Goal: Transaction & Acquisition: Purchase product/service

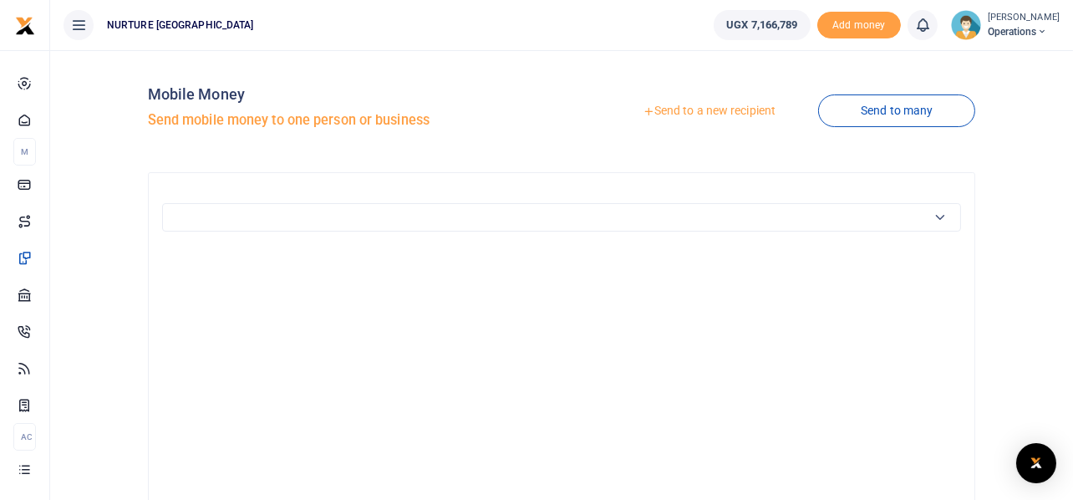
click at [721, 110] on link "Send to a new recipient" at bounding box center [709, 111] width 218 height 30
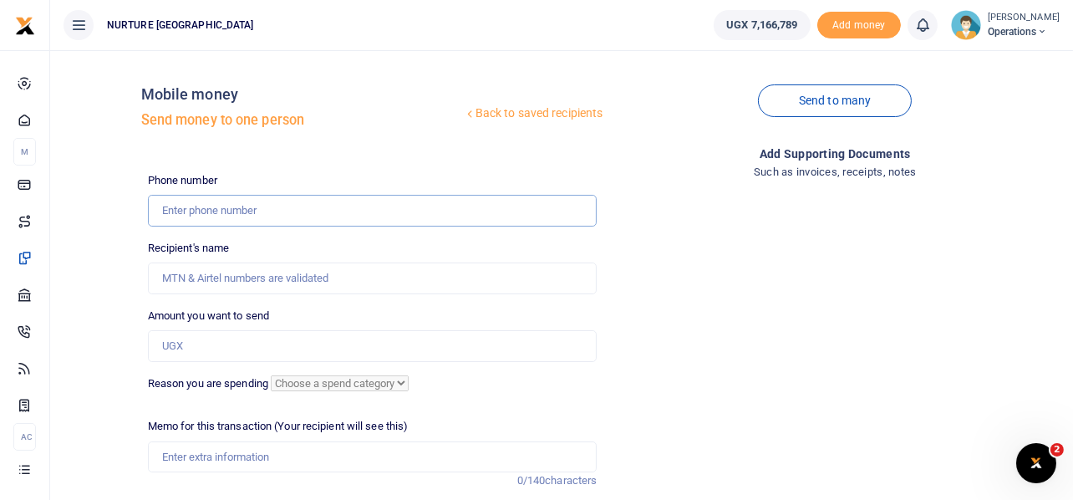
click at [196, 209] on input "text" at bounding box center [372, 211] width 449 height 32
click at [160, 205] on input "707140616" at bounding box center [372, 211] width 449 height 32
type input "707140616"
click at [335, 129] on div "Mobile money Send money to one person" at bounding box center [302, 111] width 322 height 52
click at [189, 205] on input "707140616" at bounding box center [372, 211] width 449 height 32
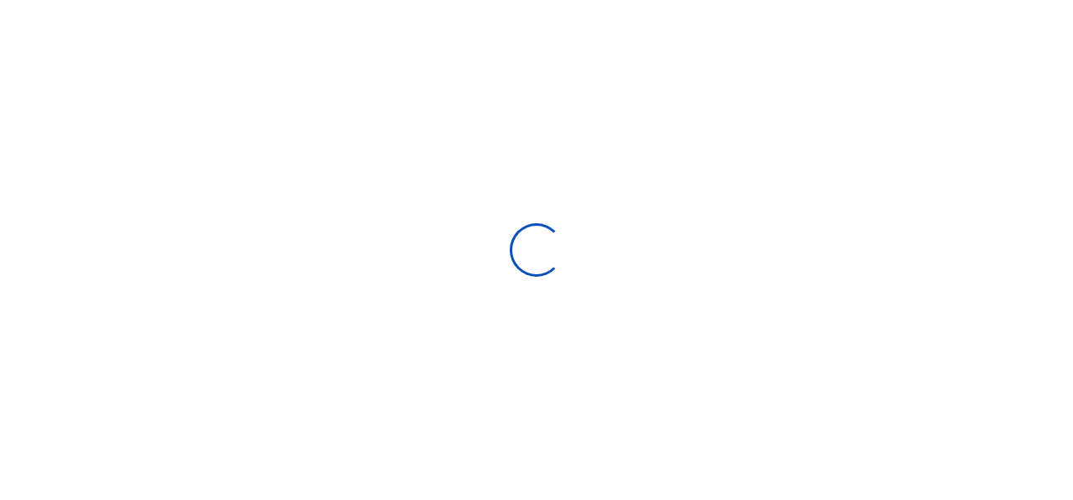
select select "Loading bundles"
select select
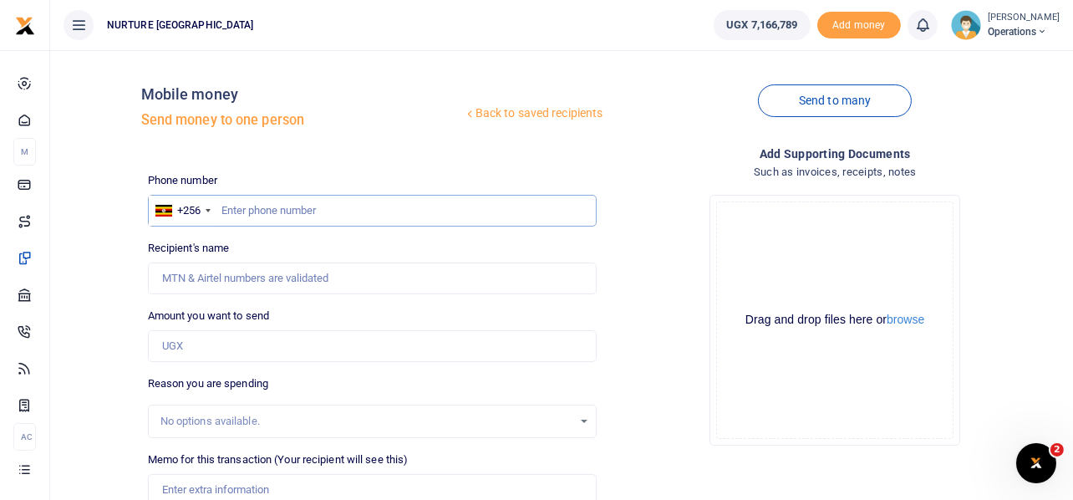
click at [260, 208] on input "text" at bounding box center [372, 211] width 449 height 32
paste input "707140616"
type input "707140616"
click at [260, 208] on input "707140616" at bounding box center [372, 211] width 449 height 32
type input "Isaac Katwere"
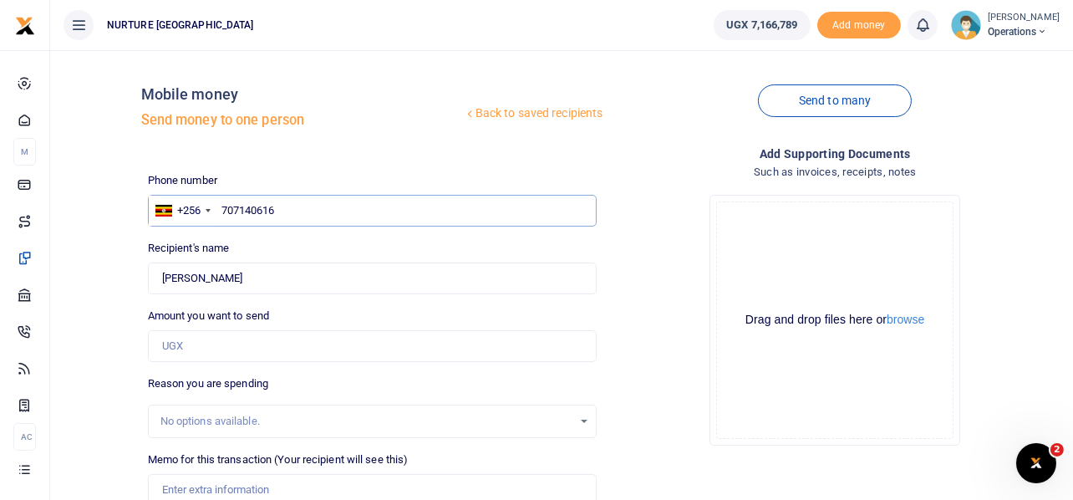
type input "7071409616"
type input "707140616"
type input "Isaac Katwere"
type input "707140616"
click at [190, 349] on input "Amount you want to send" at bounding box center [372, 346] width 449 height 32
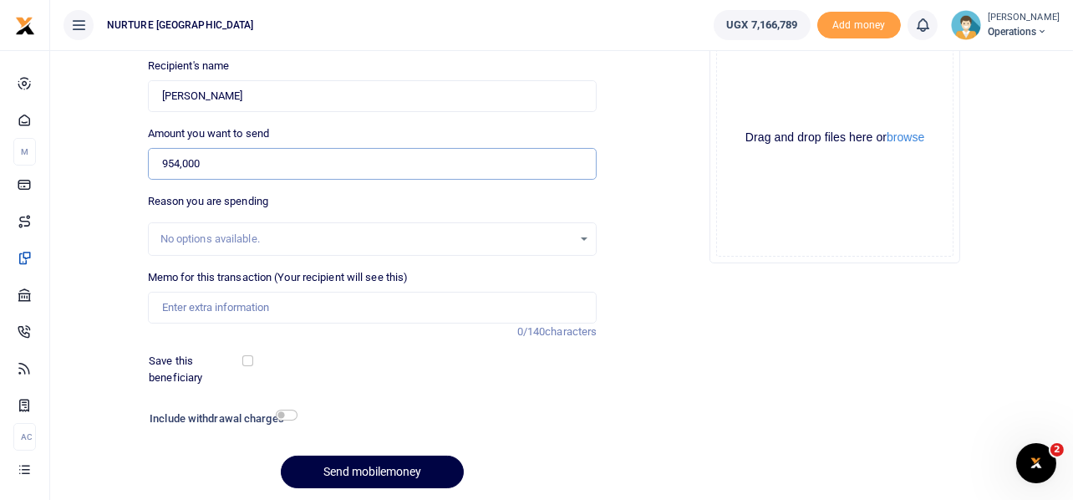
scroll to position [200, 0]
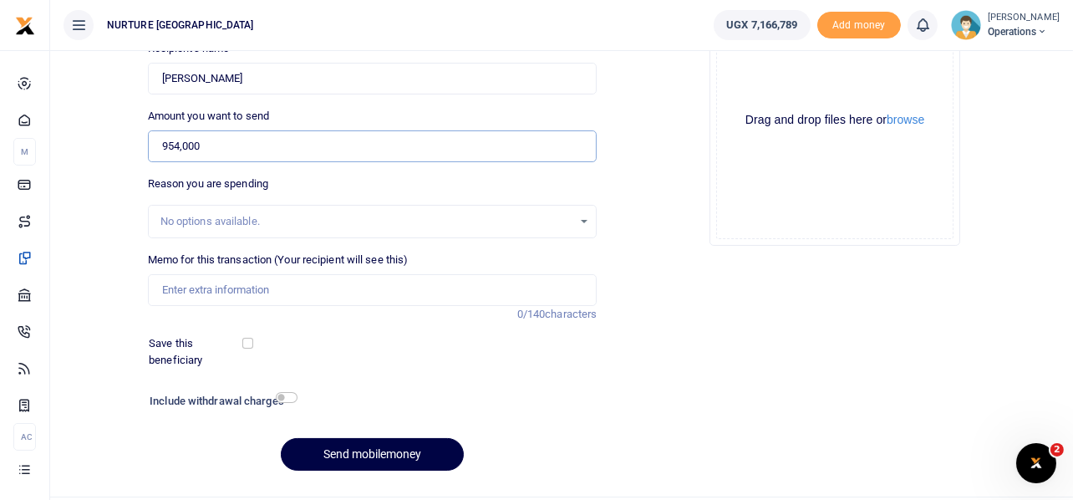
type input "954,000"
click at [251, 286] on input "Memo for this transaction (Your recipient will see this)" at bounding box center [372, 290] width 449 height 32
click at [241, 287] on input "Memo for this transaction (Your recipient will see this)" at bounding box center [372, 290] width 449 height 32
type input "Payment for supply of material for making books at the biowaste facility"
click at [282, 395] on input "checkbox" at bounding box center [287, 397] width 22 height 11
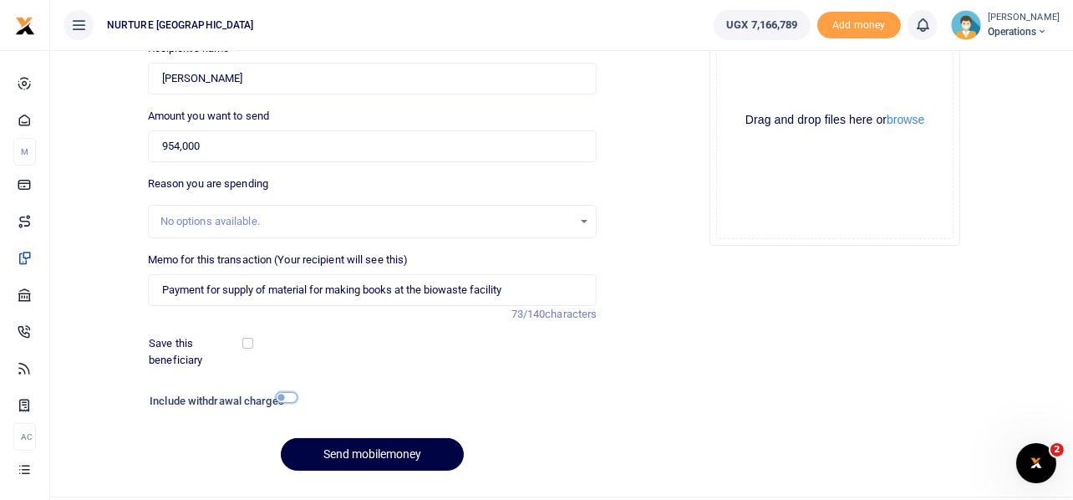
checkbox input "true"
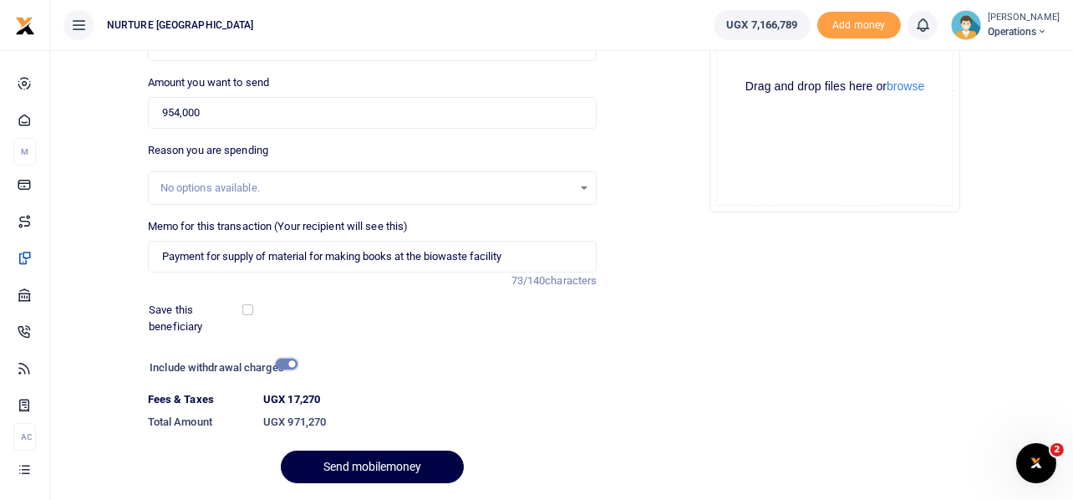
scroll to position [286, 0]
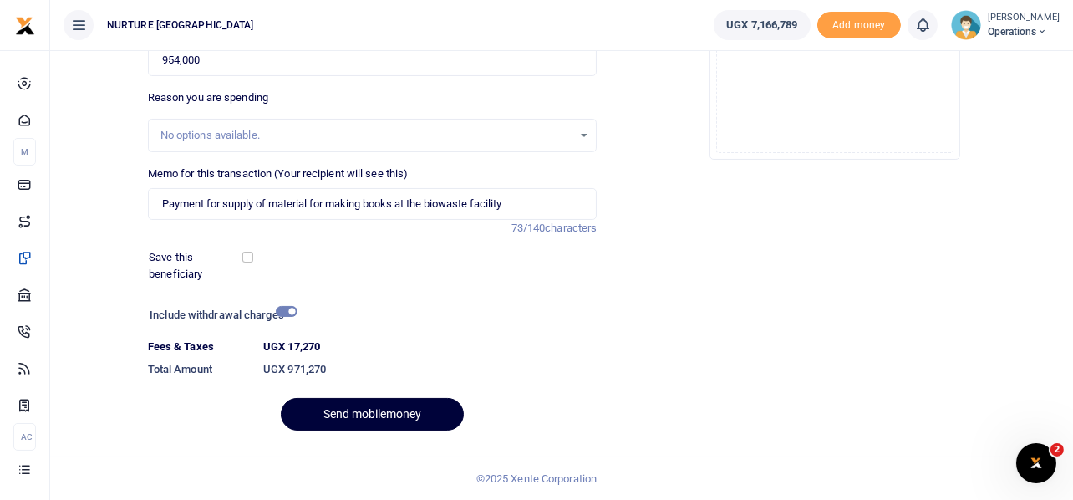
click at [369, 411] on button "Send mobilemoney" at bounding box center [372, 414] width 183 height 33
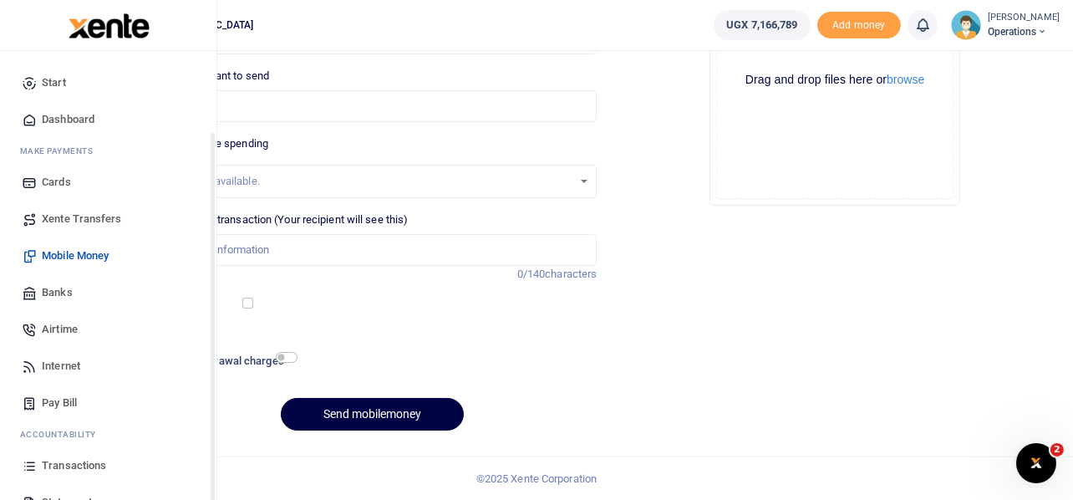
scroll to position [96, 0]
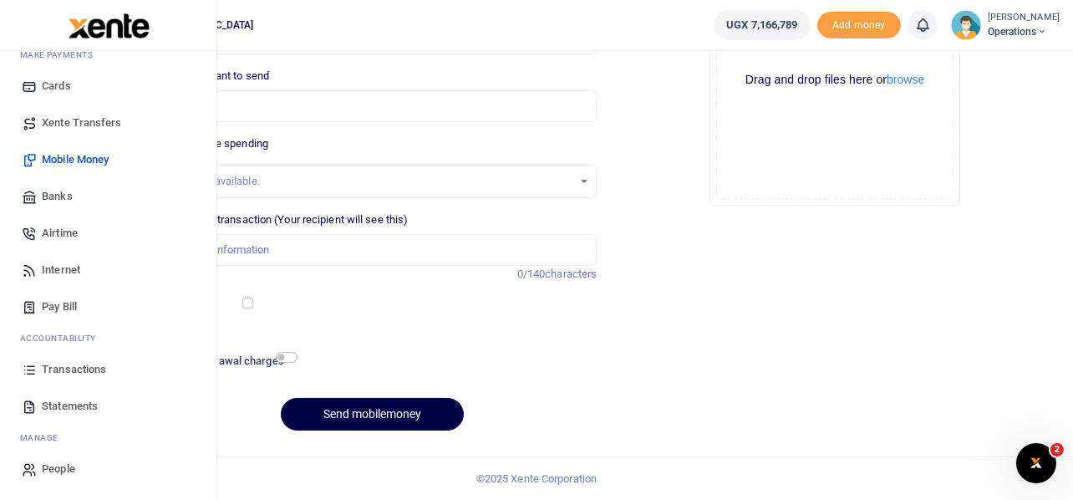
click at [78, 368] on span "Transactions" at bounding box center [74, 369] width 64 height 17
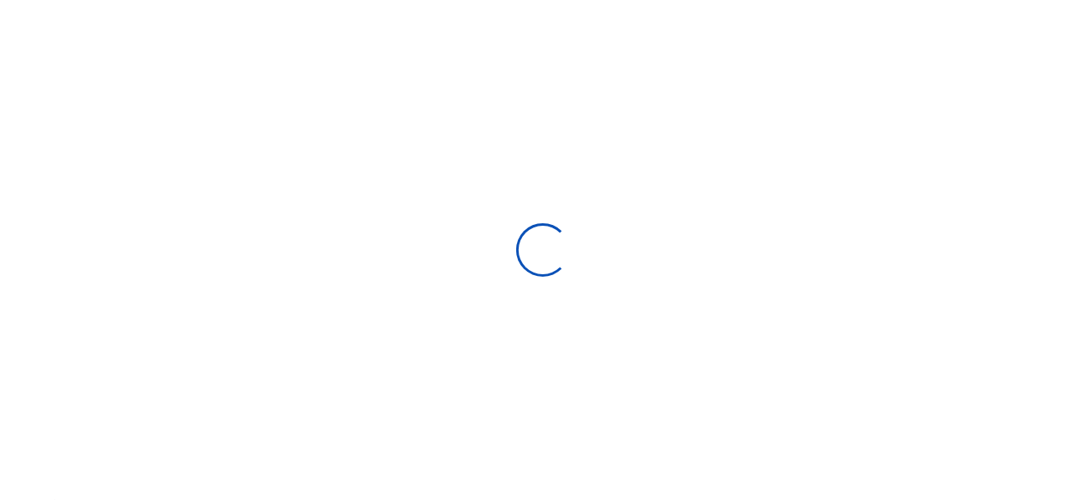
select select
type input "[DATE] - [DATE]"
